Goal: Feedback & Contribution: Leave review/rating

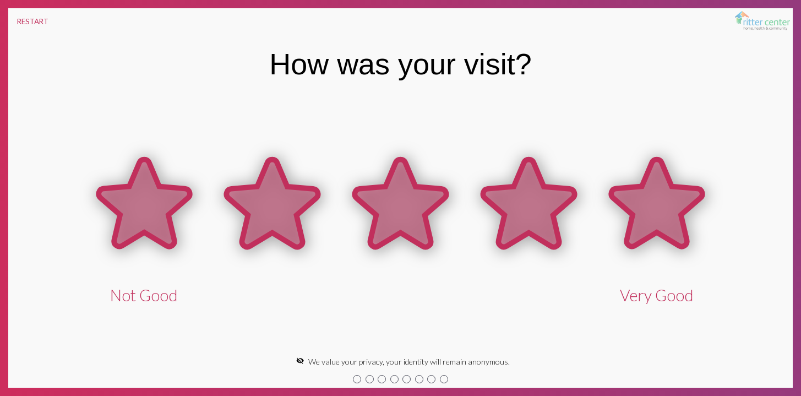
click at [619, 210] on icon at bounding box center [657, 204] width 128 height 128
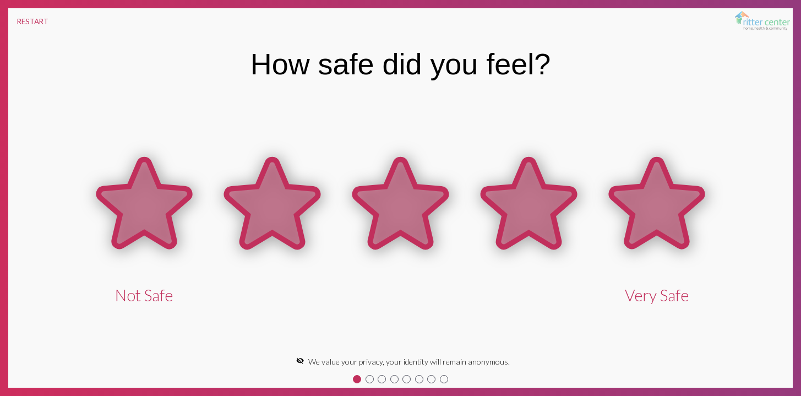
click at [640, 189] on icon at bounding box center [656, 204] width 91 height 88
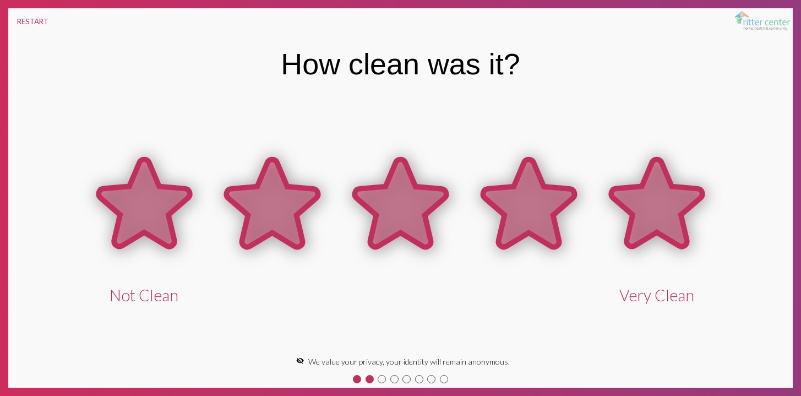
click at [640, 189] on icon at bounding box center [656, 204] width 91 height 88
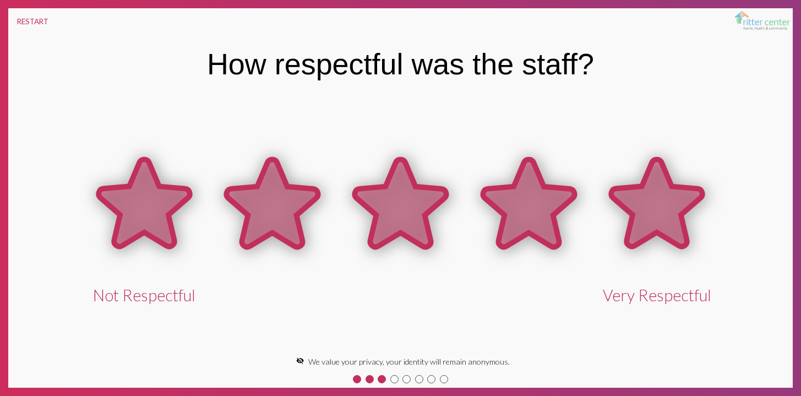
click at [640, 189] on icon at bounding box center [656, 204] width 91 height 88
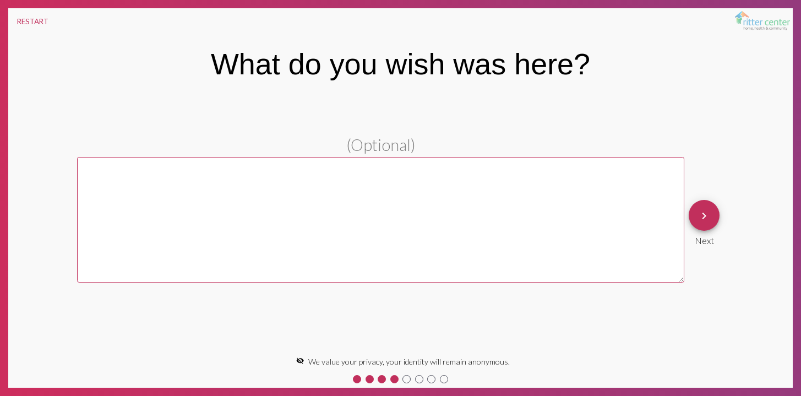
click at [688, 215] on div "keyboard_arrow_right Next" at bounding box center [704, 222] width 40 height 55
click at [699, 216] on mat-icon "keyboard_arrow_right" at bounding box center [704, 215] width 13 height 13
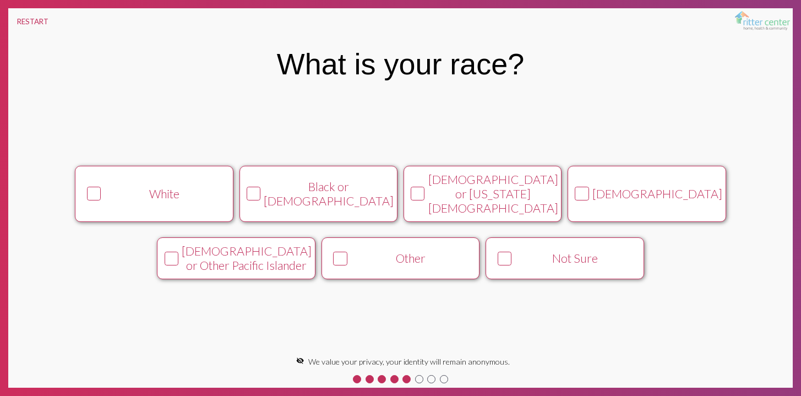
click at [700, 198] on div "[DEMOGRAPHIC_DATA]" at bounding box center [657, 194] width 130 height 14
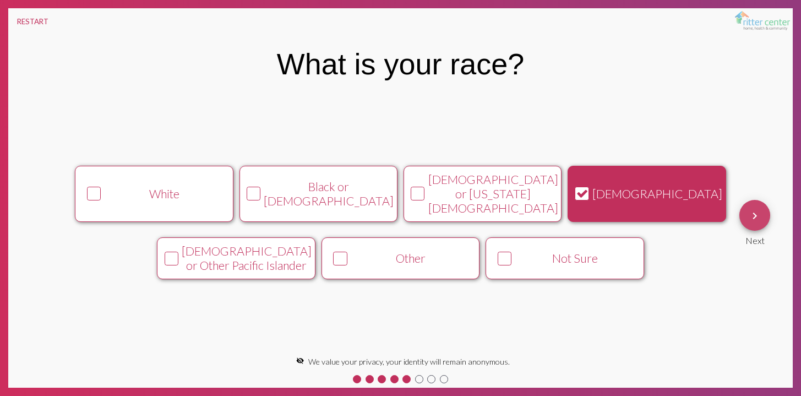
click at [747, 220] on button "keyboard_arrow_right" at bounding box center [754, 215] width 31 height 31
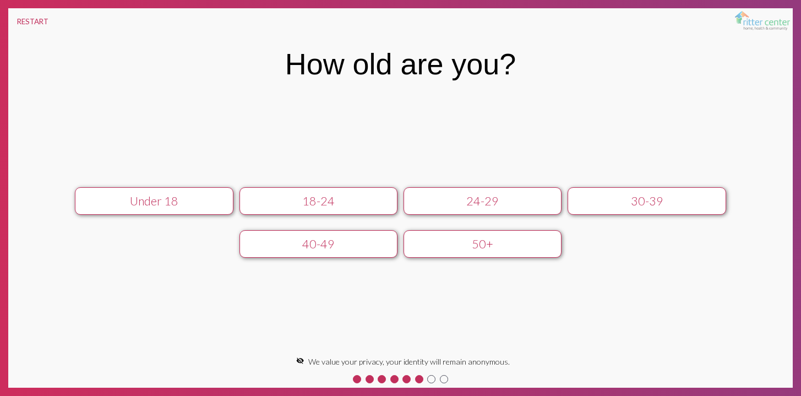
click at [670, 204] on div "30-39" at bounding box center [648, 201] width 142 height 14
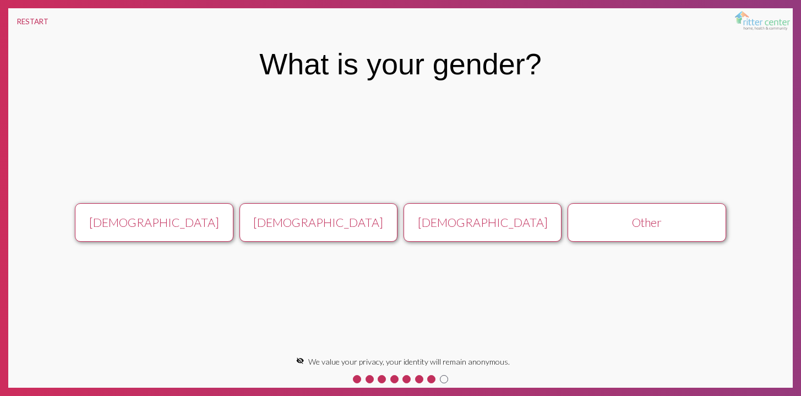
click at [678, 215] on button "Other" at bounding box center [647, 222] width 159 height 39
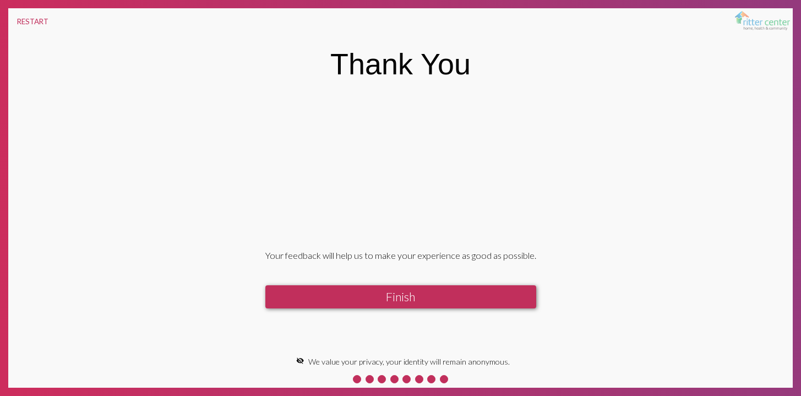
click at [467, 298] on button "Finish" at bounding box center [400, 296] width 271 height 23
